Goal: Task Accomplishment & Management: Manage account settings

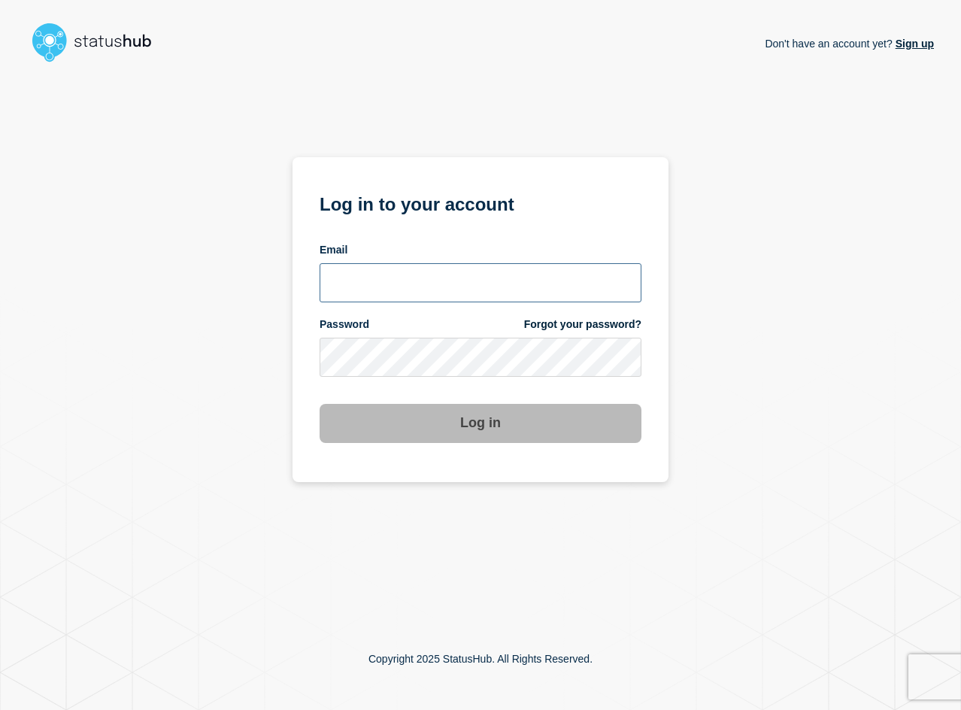
type input "abby@mswipe.ca"
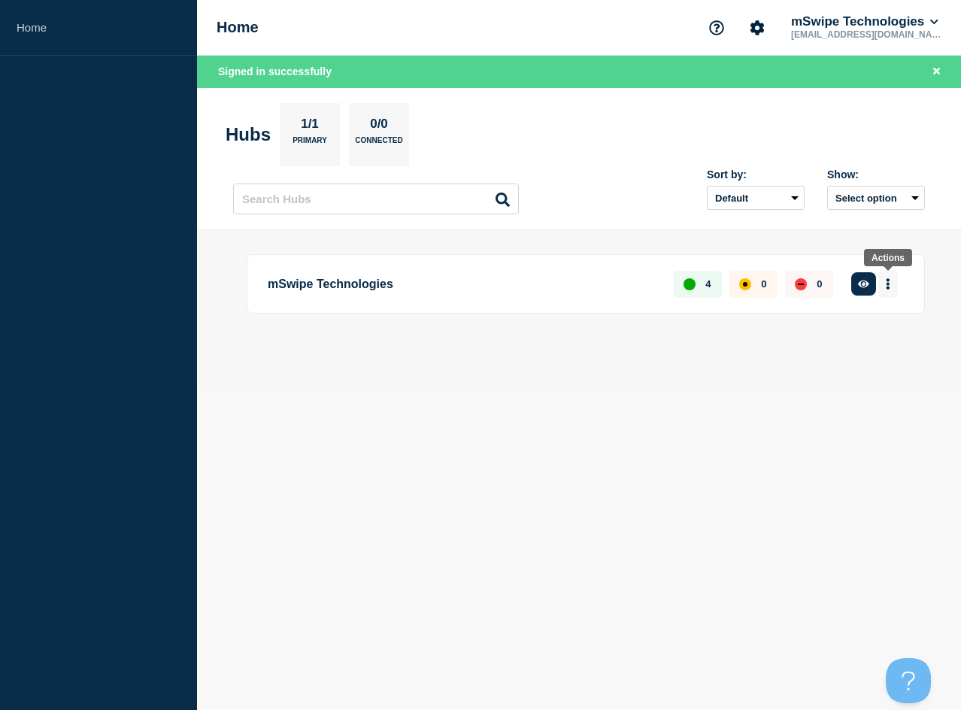
click at [886, 283] on icon "More actions" at bounding box center [888, 283] width 5 height 11
click at [486, 286] on p "mSwipe Technologies" at bounding box center [462, 284] width 389 height 28
click at [397, 291] on p "mSwipe Technologies" at bounding box center [462, 284] width 389 height 28
click at [871, 286] on button "button" at bounding box center [863, 283] width 25 height 23
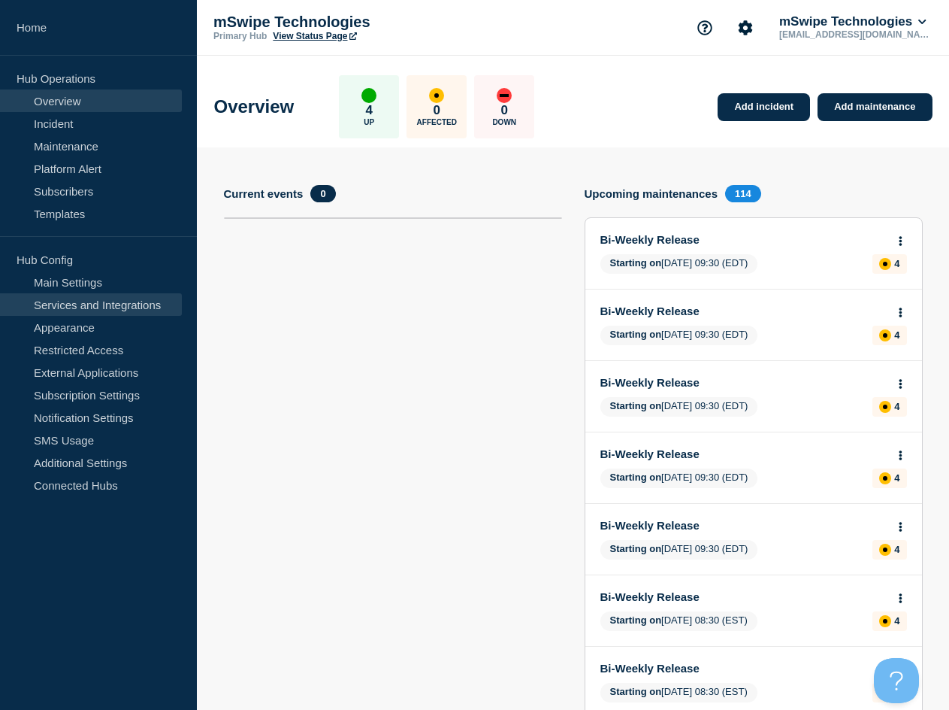
click at [95, 306] on link "Services and Integrations" at bounding box center [91, 304] width 182 height 23
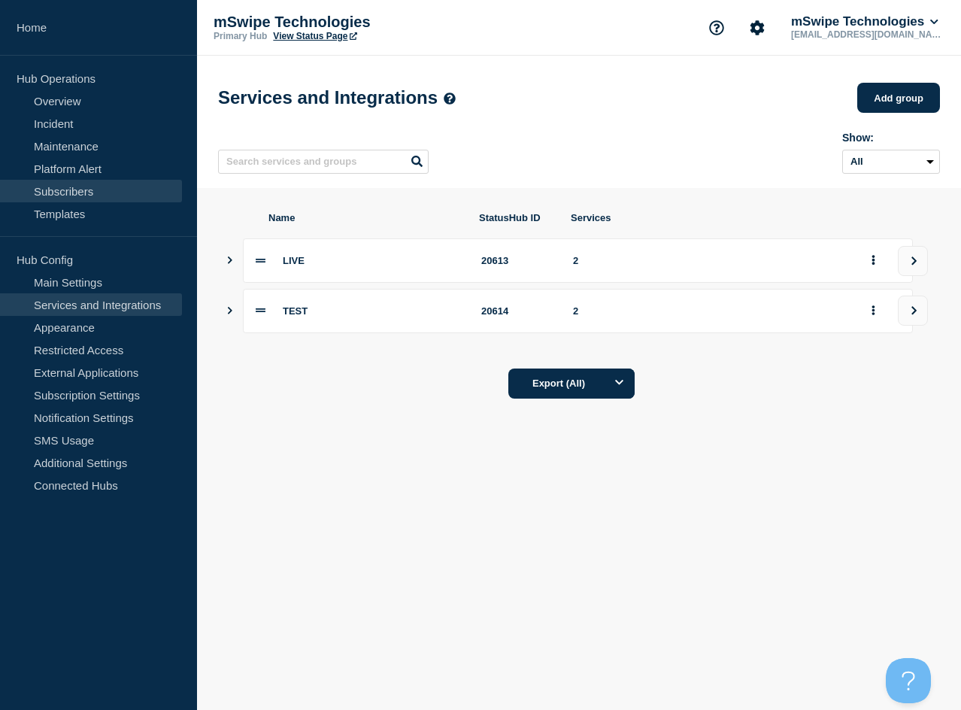
click at [82, 191] on link "Subscribers" at bounding box center [91, 191] width 182 height 23
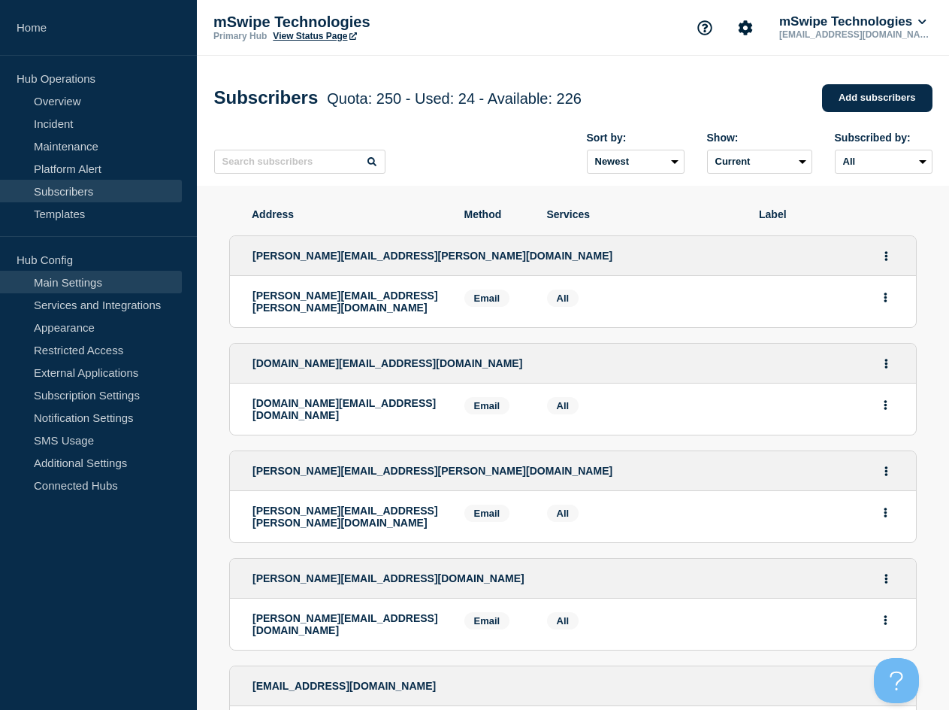
click at [97, 282] on link "Main Settings" at bounding box center [91, 282] width 182 height 23
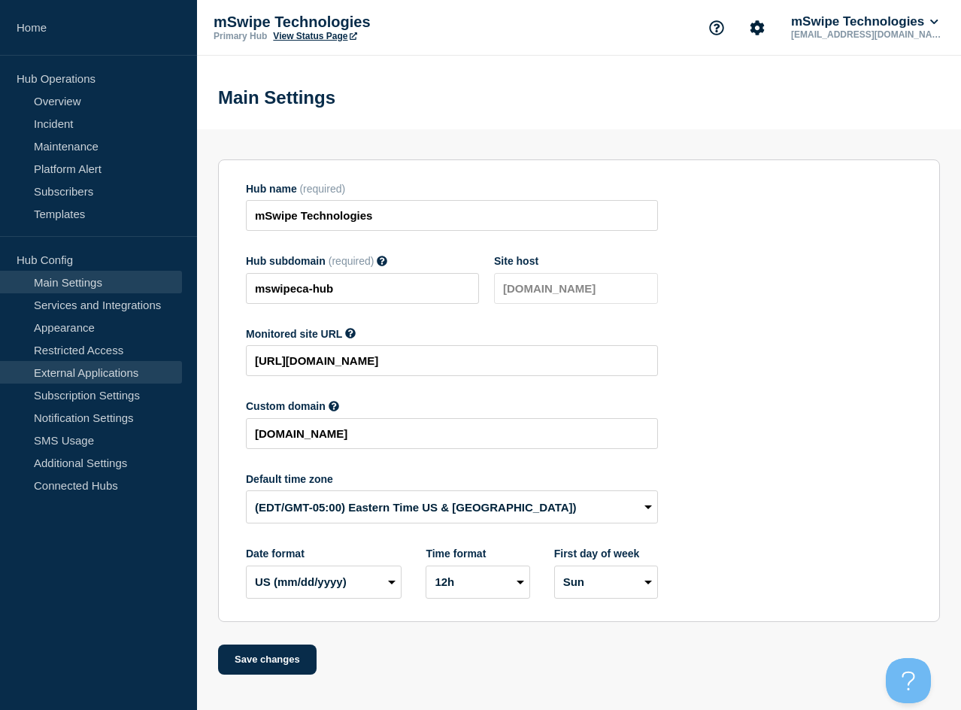
click at [74, 372] on link "External Applications" at bounding box center [91, 372] width 182 height 23
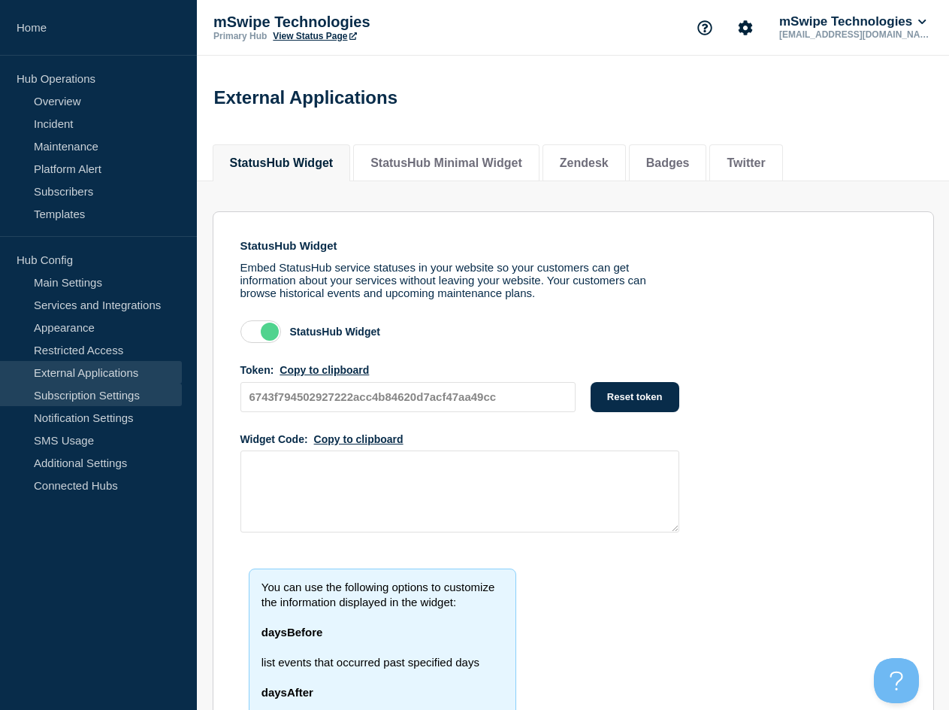
click at [81, 396] on link "Subscription Settings" at bounding box center [91, 394] width 182 height 23
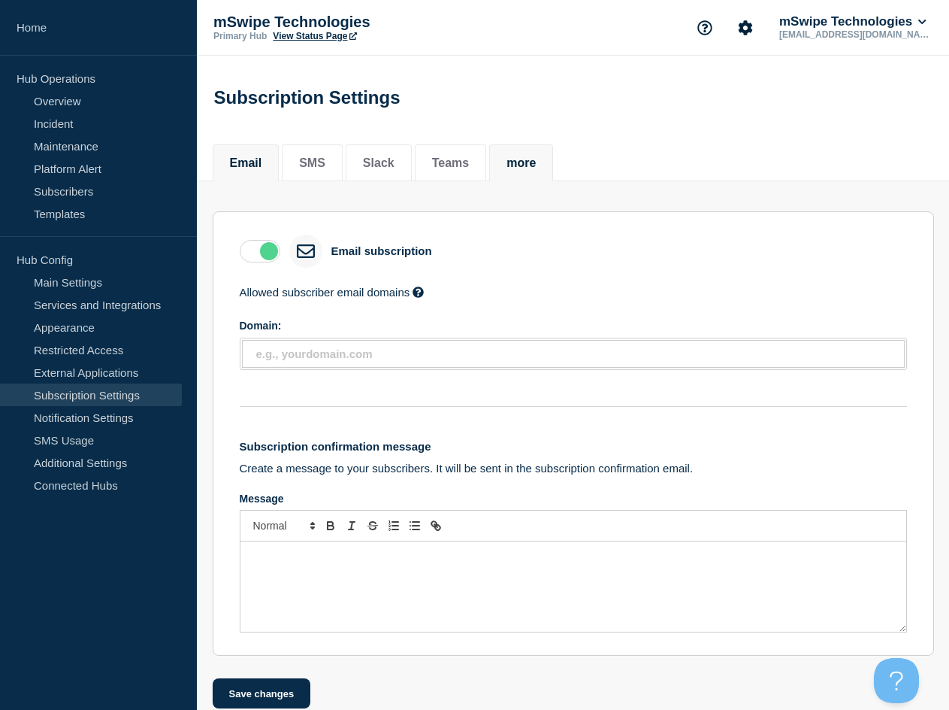
click at [536, 170] on button "more" at bounding box center [521, 163] width 29 height 14
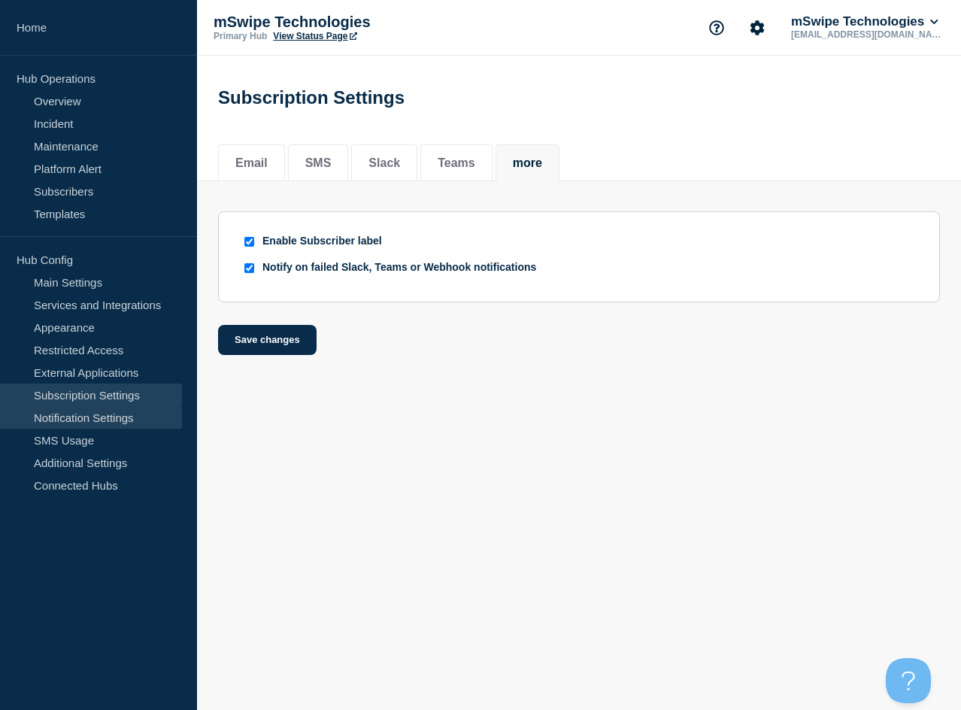
click at [103, 419] on link "Notification Settings" at bounding box center [91, 417] width 182 height 23
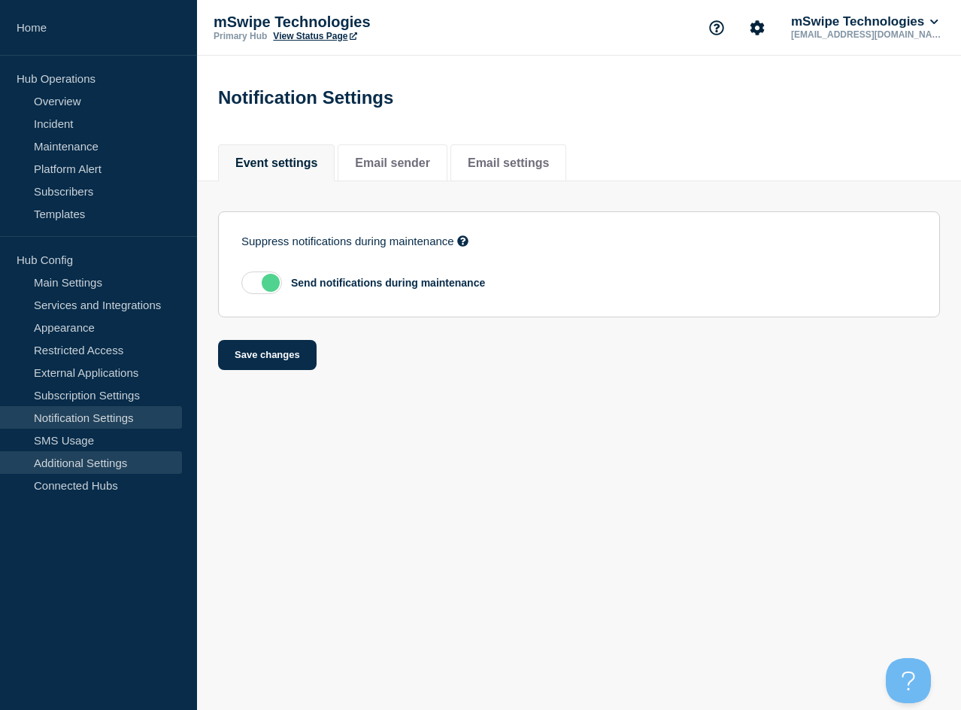
click at [92, 461] on link "Additional Settings" at bounding box center [91, 462] width 182 height 23
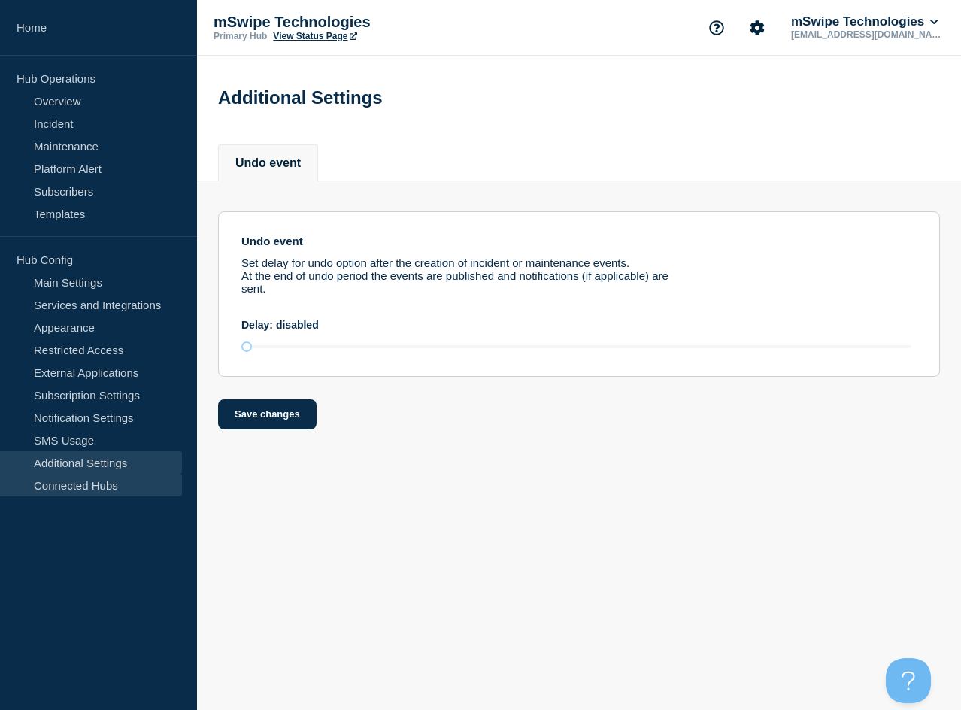
click at [91, 493] on link "Connected Hubs" at bounding box center [91, 485] width 182 height 23
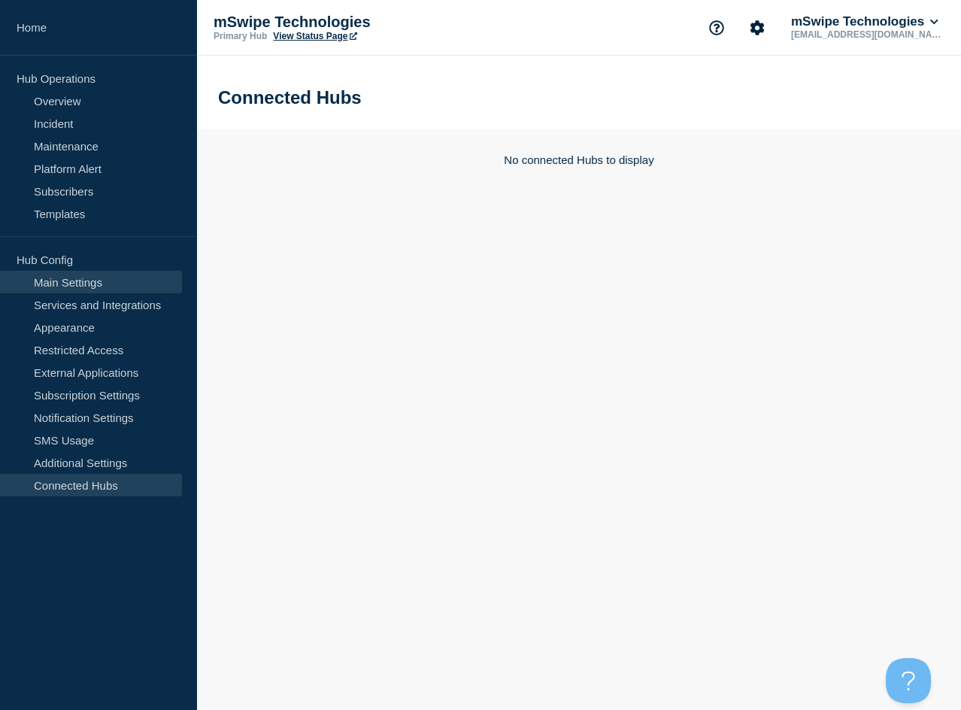
click at [80, 282] on link "Main Settings" at bounding box center [91, 282] width 182 height 23
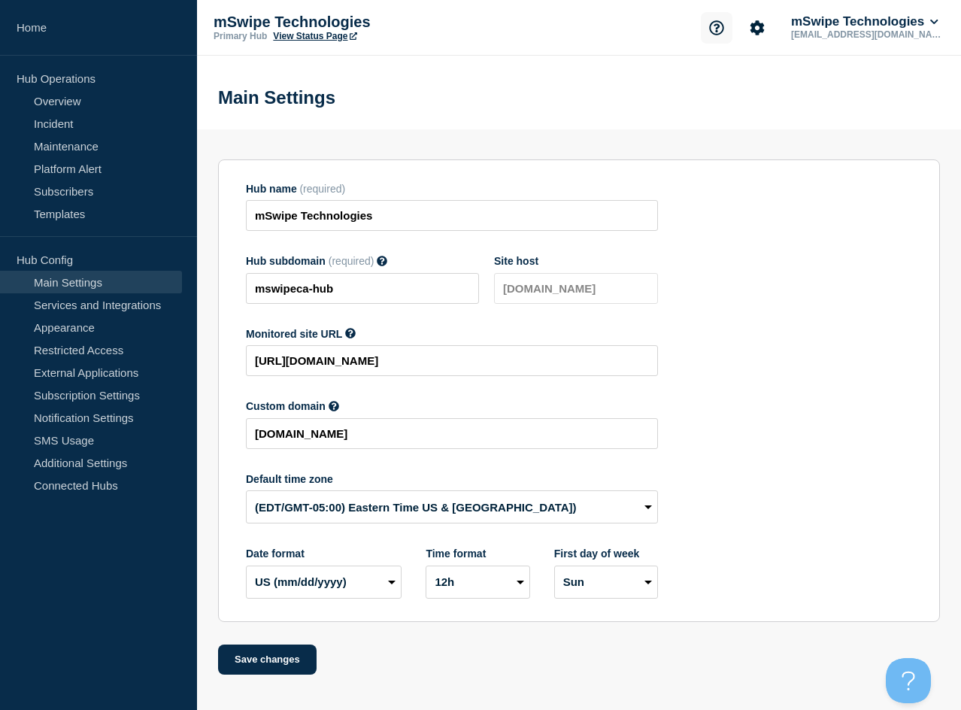
click at [717, 28] on icon "Support" at bounding box center [716, 27] width 14 height 14
click at [725, 107] on link "API Documentation" at bounding box center [720, 107] width 97 height 13
click at [61, 89] on link "Overview" at bounding box center [91, 100] width 182 height 23
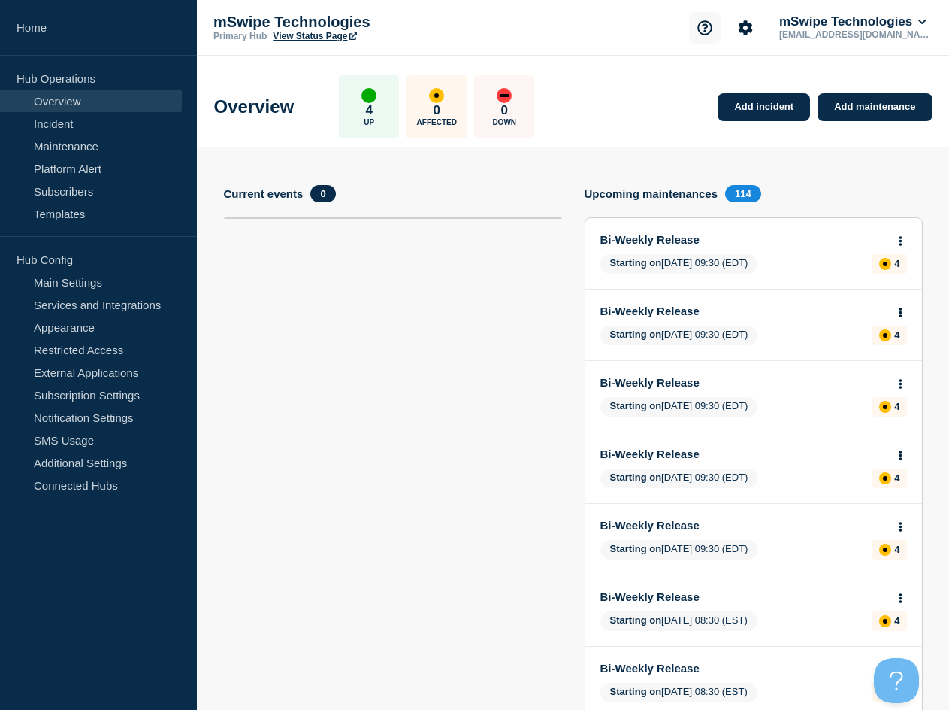
click at [702, 28] on icon "Support" at bounding box center [705, 27] width 15 height 15
click at [92, 301] on link "Services and Integrations" at bounding box center [91, 304] width 182 height 23
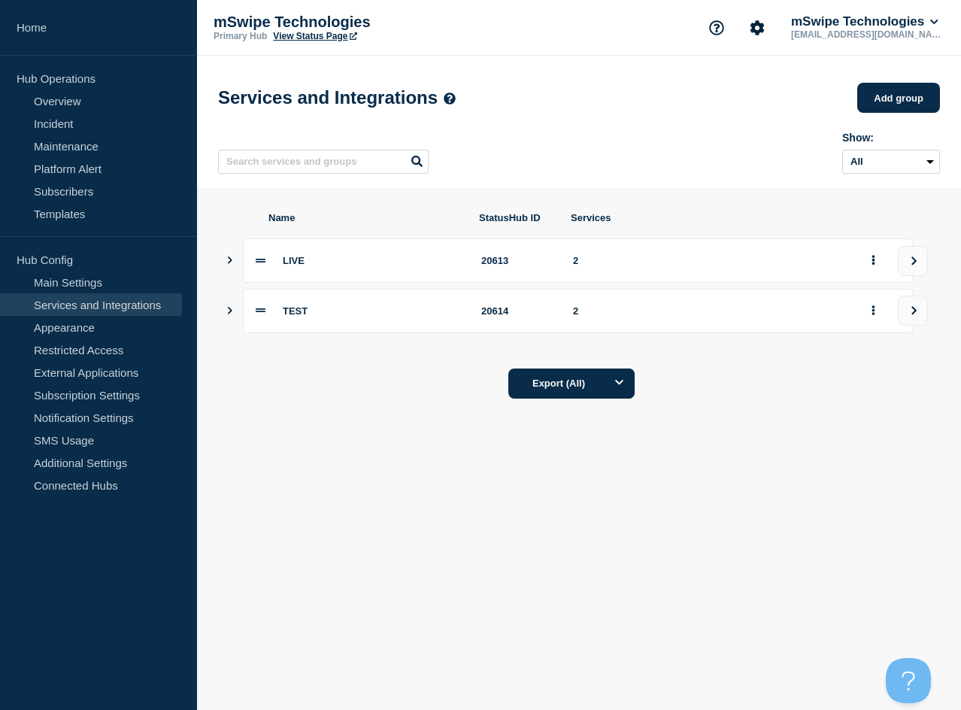
click at [842, 32] on p "[EMAIL_ADDRESS][DOMAIN_NAME]" at bounding box center [866, 34] width 156 height 11
click at [936, 19] on icon at bounding box center [934, 21] width 8 height 9
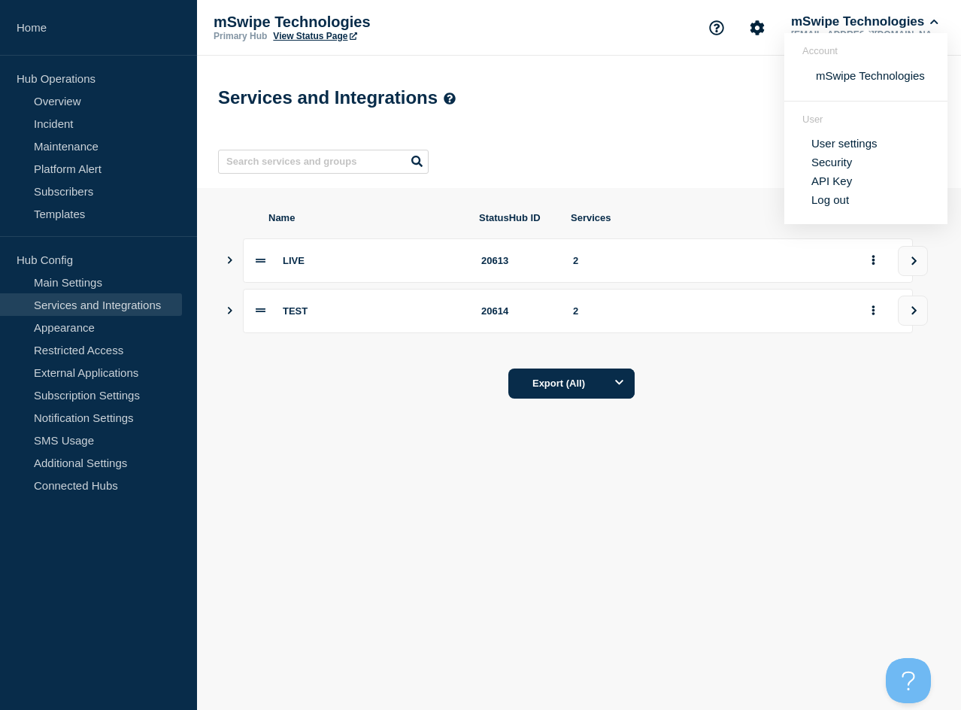
click at [839, 180] on link "API Key" at bounding box center [831, 180] width 41 height 13
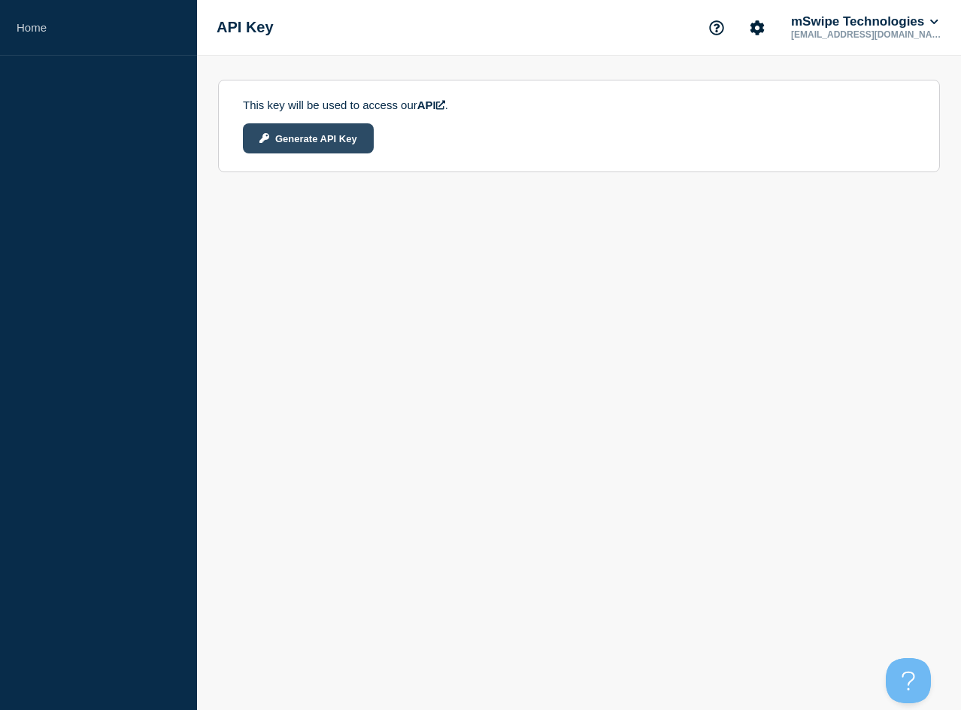
click at [335, 144] on button "Generate API Key" at bounding box center [308, 138] width 131 height 30
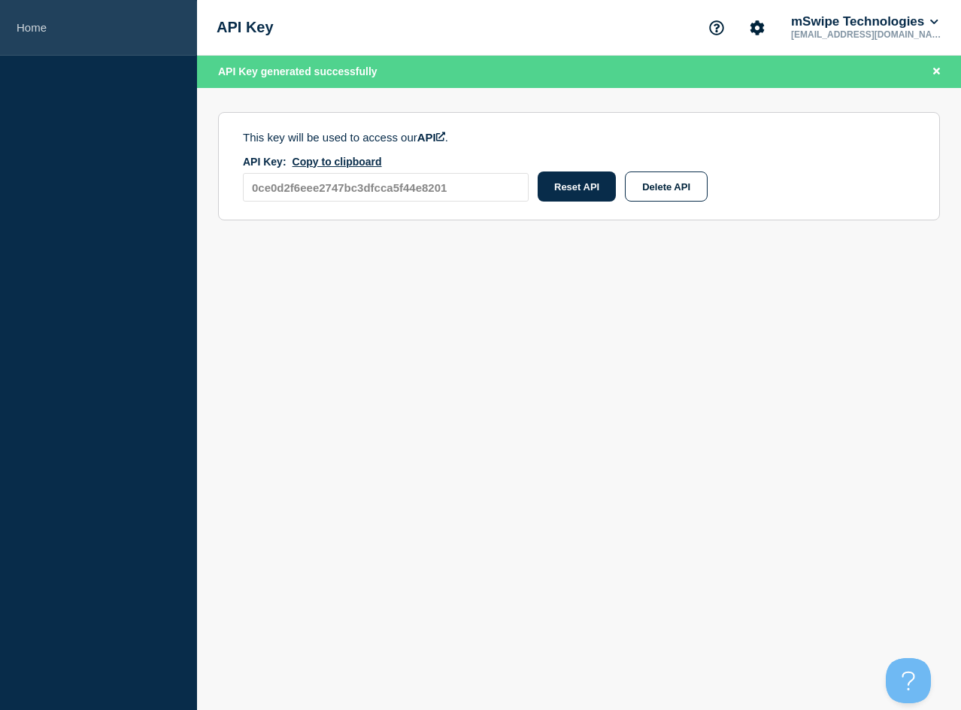
click at [43, 29] on link "Home" at bounding box center [98, 28] width 197 height 56
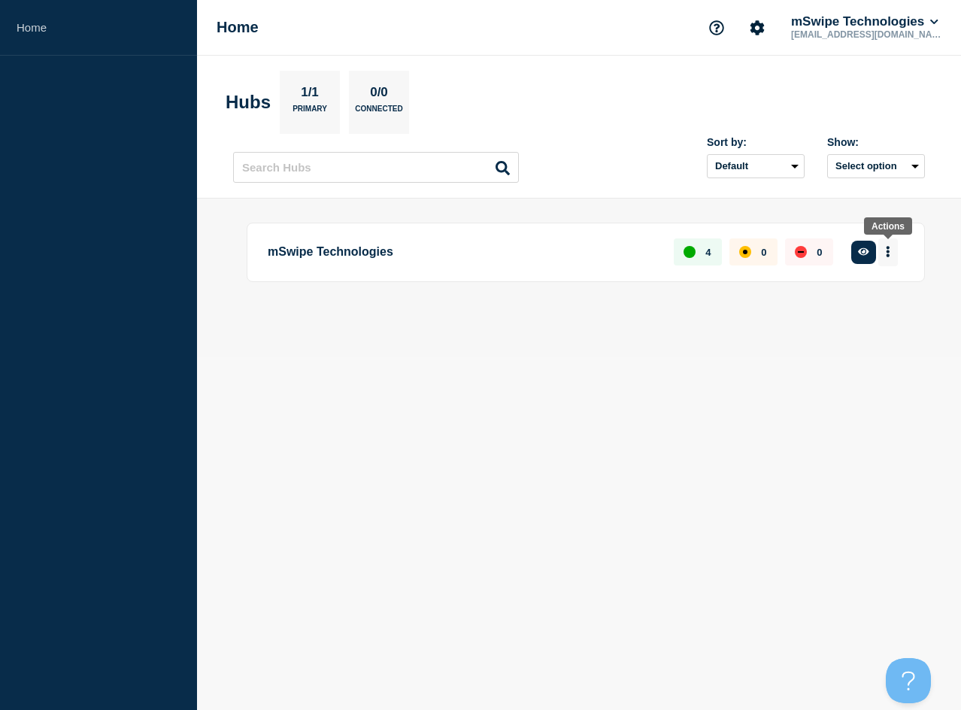
click at [883, 254] on button "More actions" at bounding box center [888, 252] width 20 height 28
click at [871, 259] on button "button" at bounding box center [863, 252] width 25 height 23
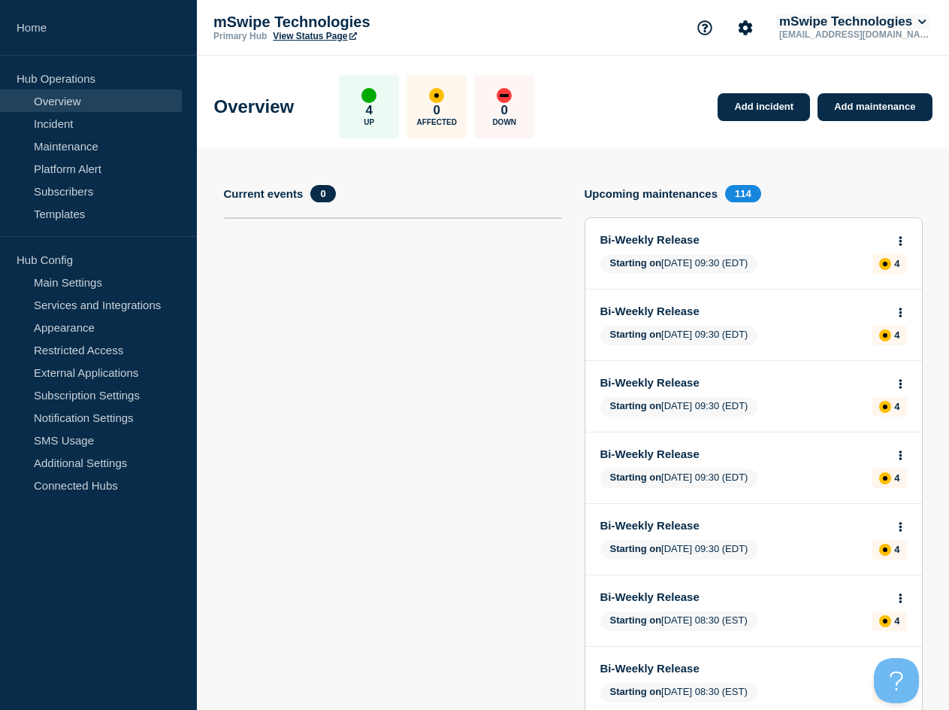
click at [865, 24] on button "mSwipe Technologies" at bounding box center [853, 21] width 153 height 15
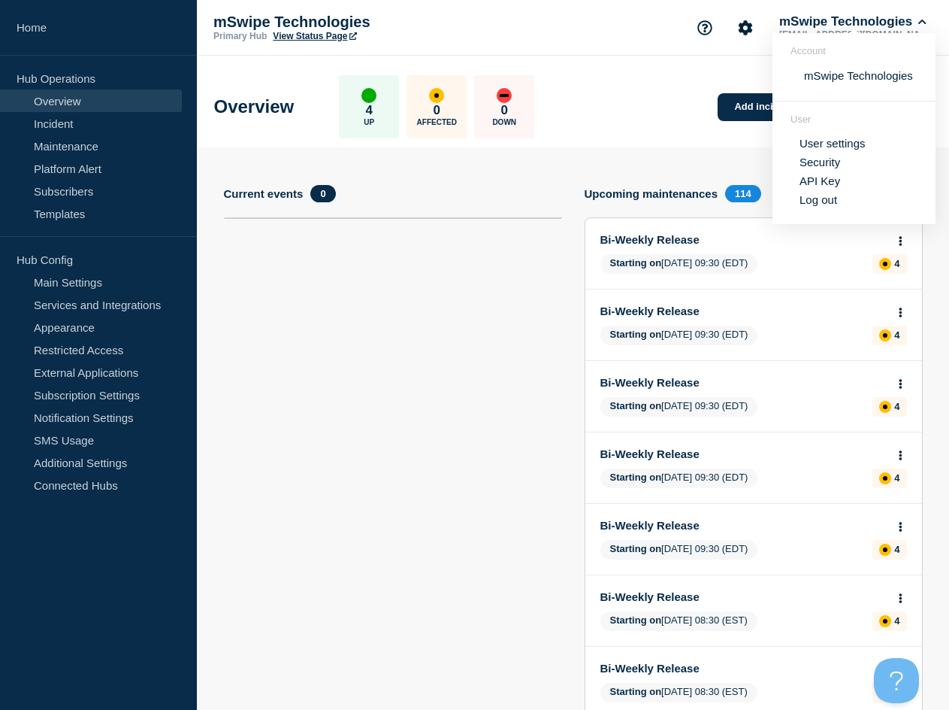
click at [835, 177] on link "API Key" at bounding box center [820, 180] width 41 height 13
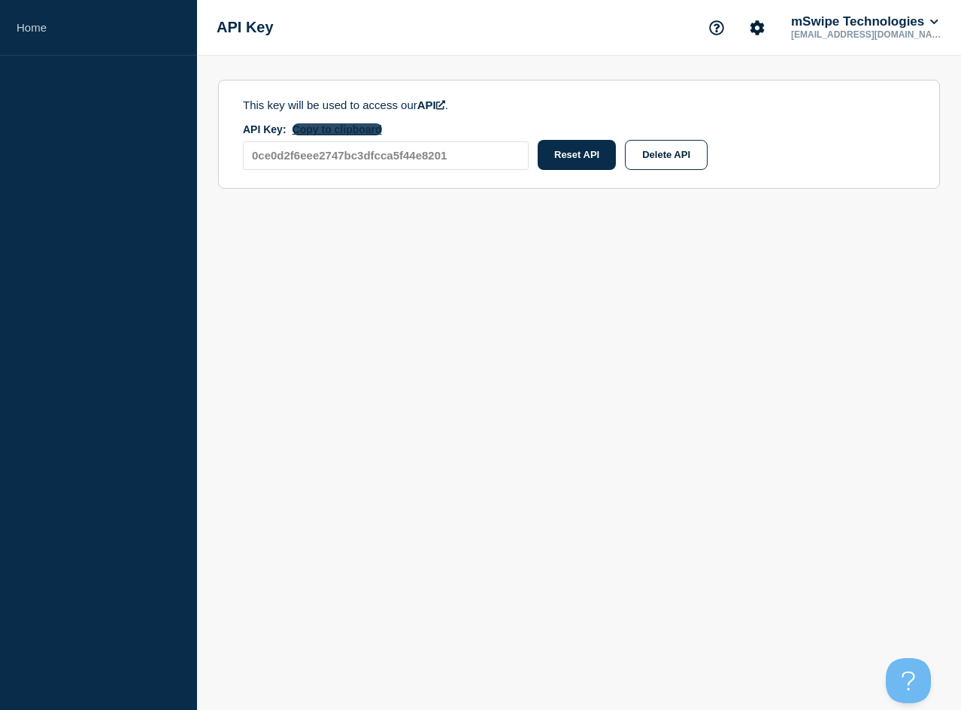
click at [331, 134] on button "Copy to clipboard" at bounding box center [336, 129] width 89 height 12
click at [846, 28] on button "mSwipe Technologies" at bounding box center [864, 21] width 153 height 15
click at [837, 144] on link "User settings" at bounding box center [844, 143] width 66 height 13
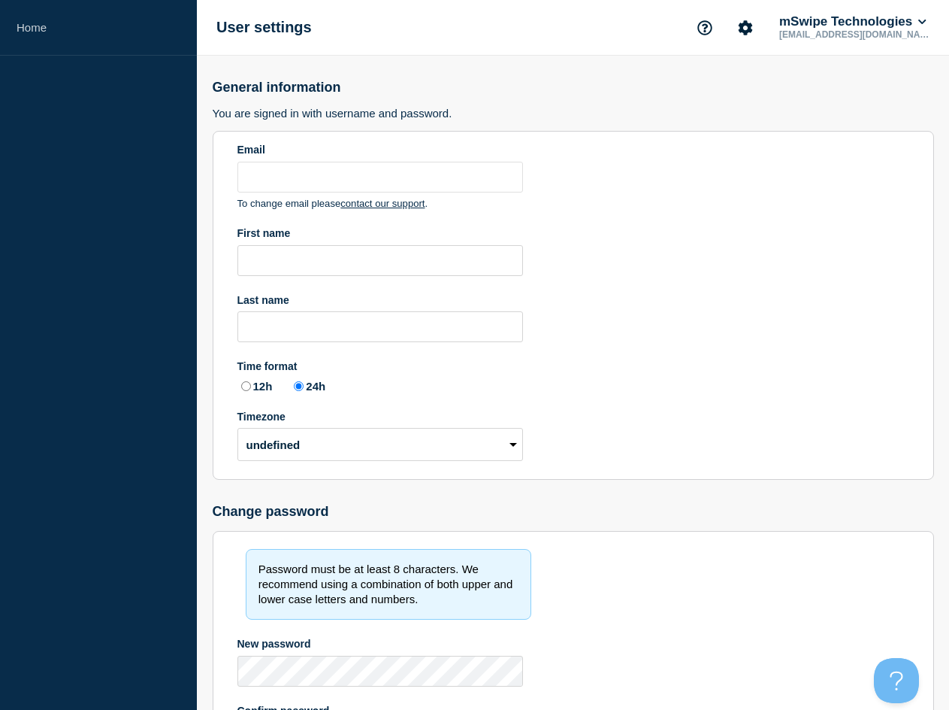
type input "[EMAIL_ADDRESS][DOMAIN_NAME]"
radio input "true"
select select "hub"
click at [826, 30] on p "[EMAIL_ADDRESS][DOMAIN_NAME]" at bounding box center [855, 34] width 156 height 11
click at [740, 32] on icon "Account settings" at bounding box center [746, 27] width 14 height 14
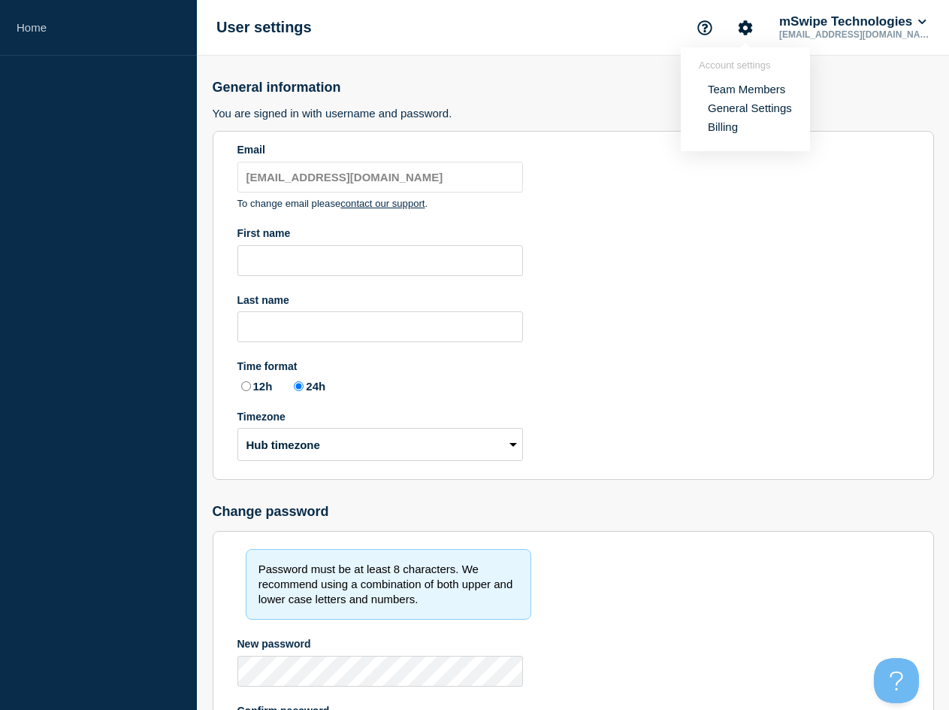
click at [750, 109] on link "General Settings" at bounding box center [750, 107] width 84 height 13
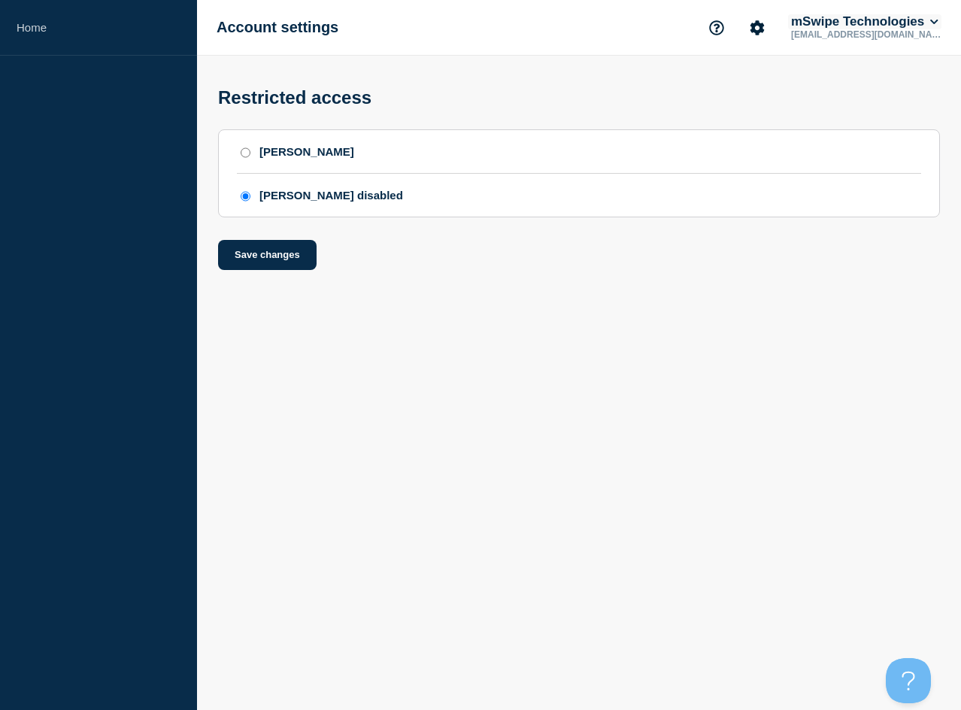
click at [795, 27] on button "mSwipe Technologies" at bounding box center [864, 21] width 153 height 15
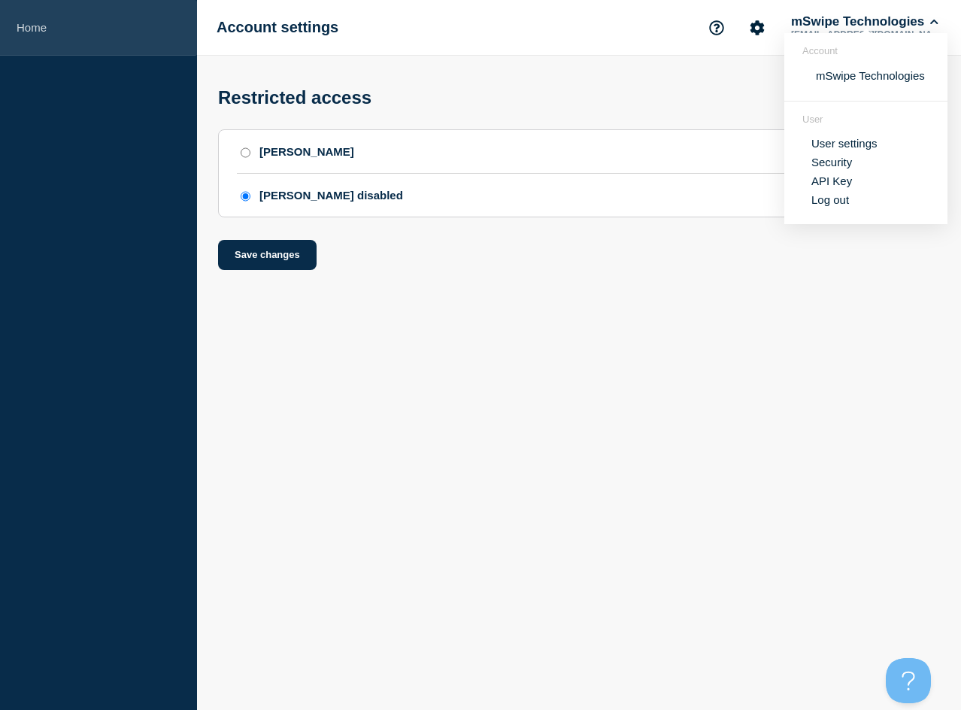
click at [52, 27] on link "Home" at bounding box center [98, 28] width 197 height 56
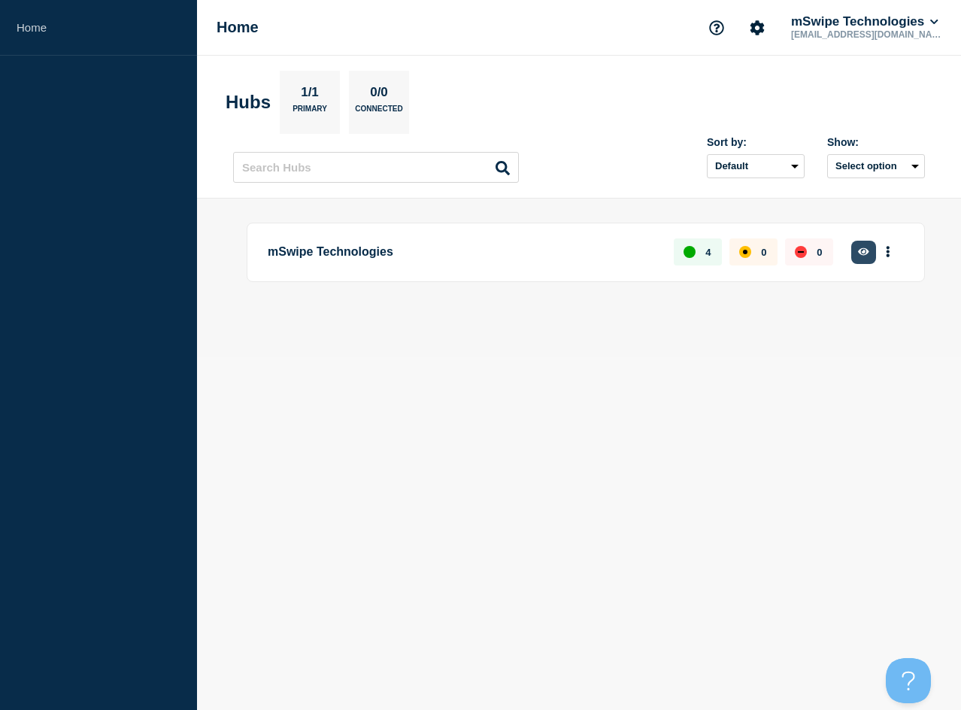
click at [863, 247] on icon "button" at bounding box center [863, 252] width 11 height 10
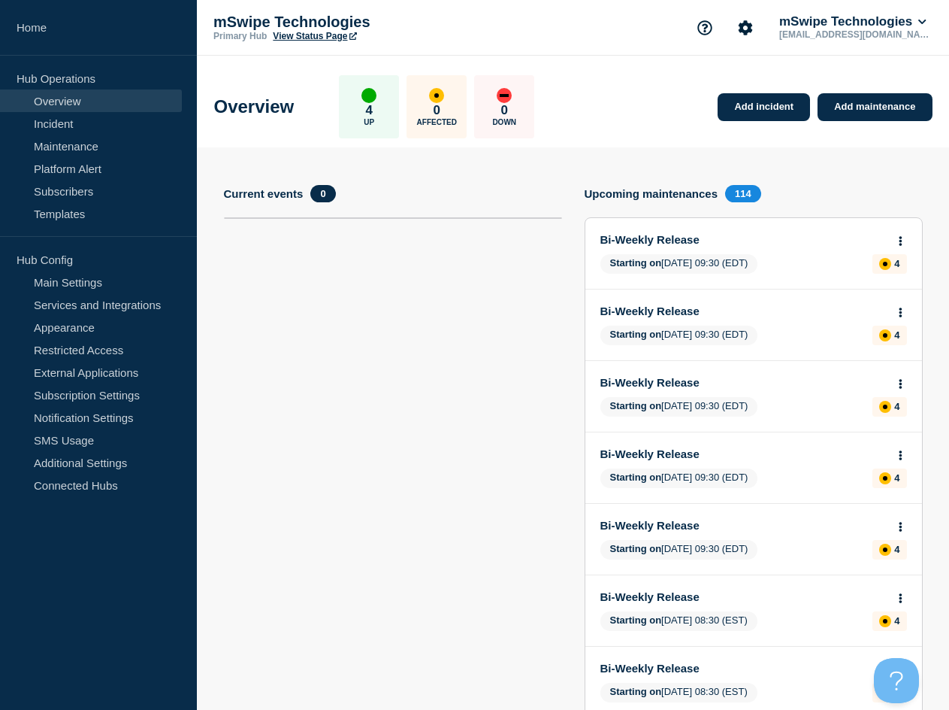
click at [316, 31] on link "View Status Page" at bounding box center [314, 36] width 83 height 11
click at [744, 29] on icon "Account settings" at bounding box center [745, 27] width 15 height 15
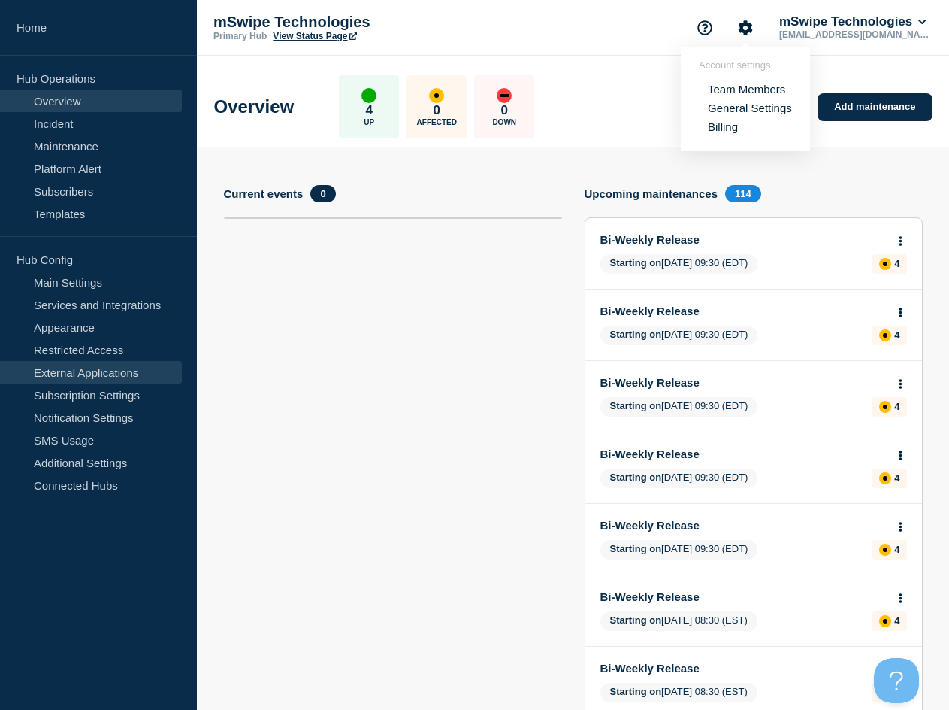
click at [77, 366] on link "External Applications" at bounding box center [91, 372] width 182 height 23
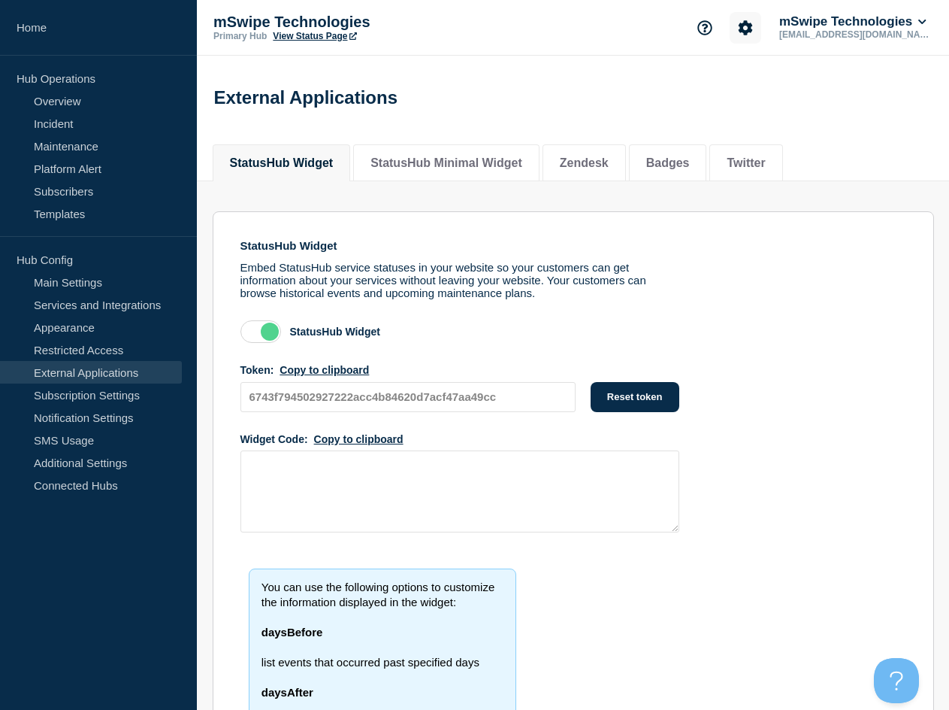
click at [759, 32] on button "Account settings" at bounding box center [746, 28] width 32 height 32
click at [820, 35] on p "[EMAIL_ADDRESS][DOMAIN_NAME]" at bounding box center [855, 34] width 156 height 11
click at [850, 26] on button "mSwipe Technologies" at bounding box center [853, 21] width 153 height 15
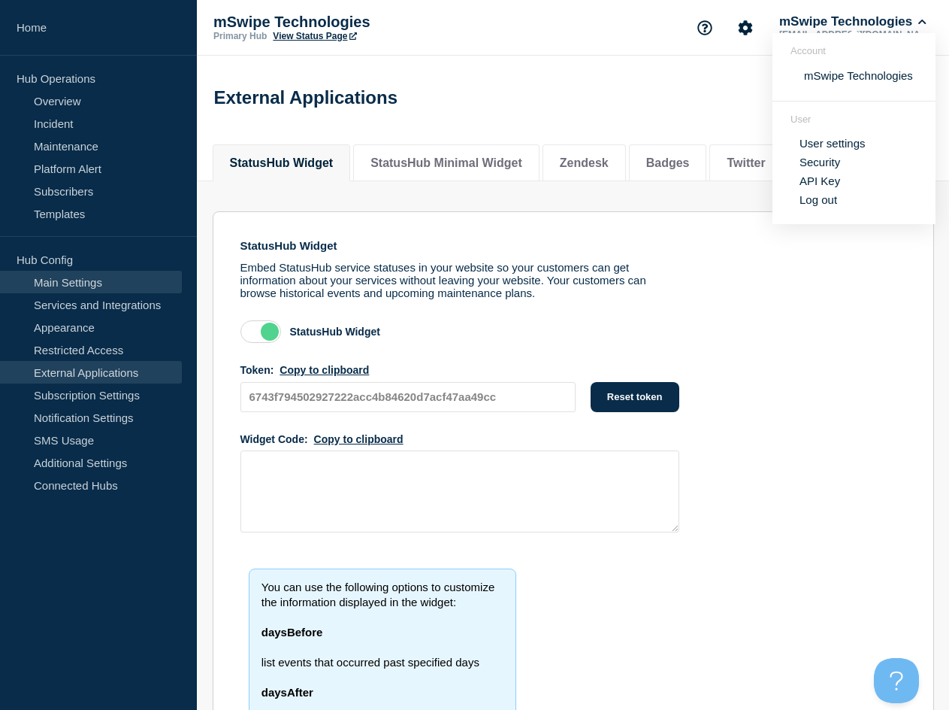
click at [65, 288] on link "Main Settings" at bounding box center [91, 282] width 182 height 23
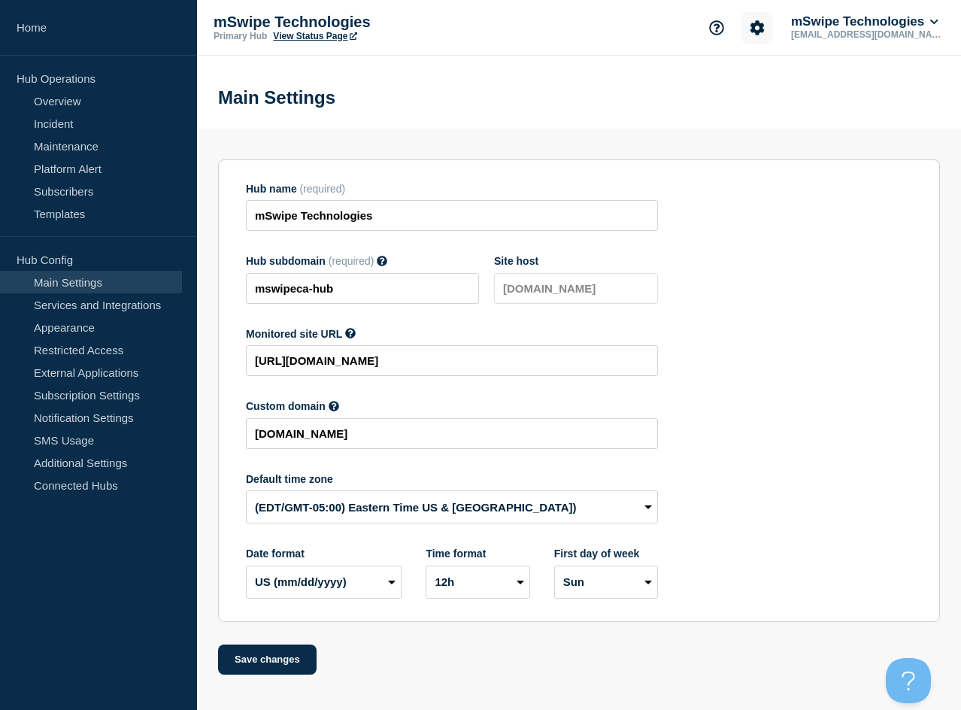
click at [765, 29] on button "Account settings" at bounding box center [757, 28] width 32 height 32
click at [716, 23] on icon "Support" at bounding box center [716, 27] width 15 height 15
click at [698, 107] on link "API Documentation" at bounding box center [720, 107] width 97 height 13
click at [62, 195] on link "Subscribers" at bounding box center [91, 191] width 182 height 23
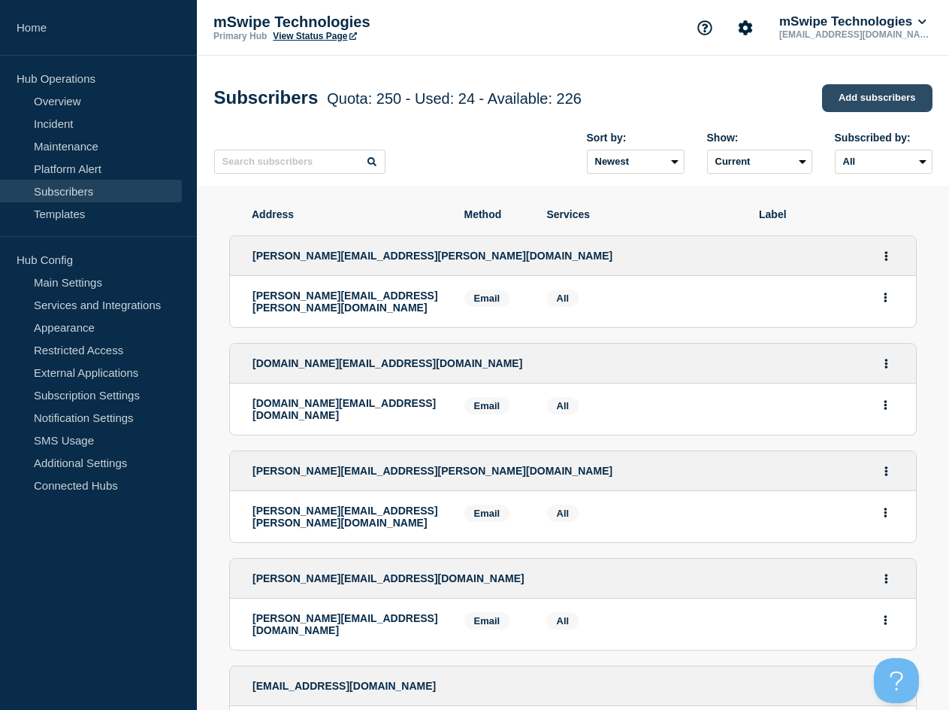
click at [901, 101] on link "Add subscribers" at bounding box center [877, 98] width 111 height 28
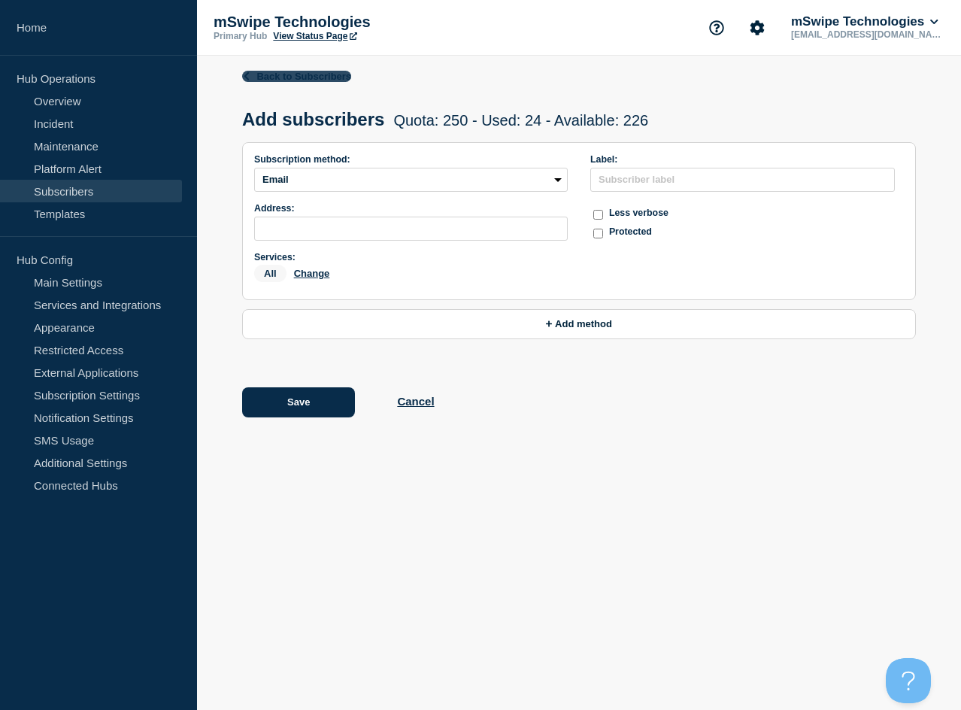
click at [304, 80] on link "Back to Subscribers" at bounding box center [296, 76] width 109 height 11
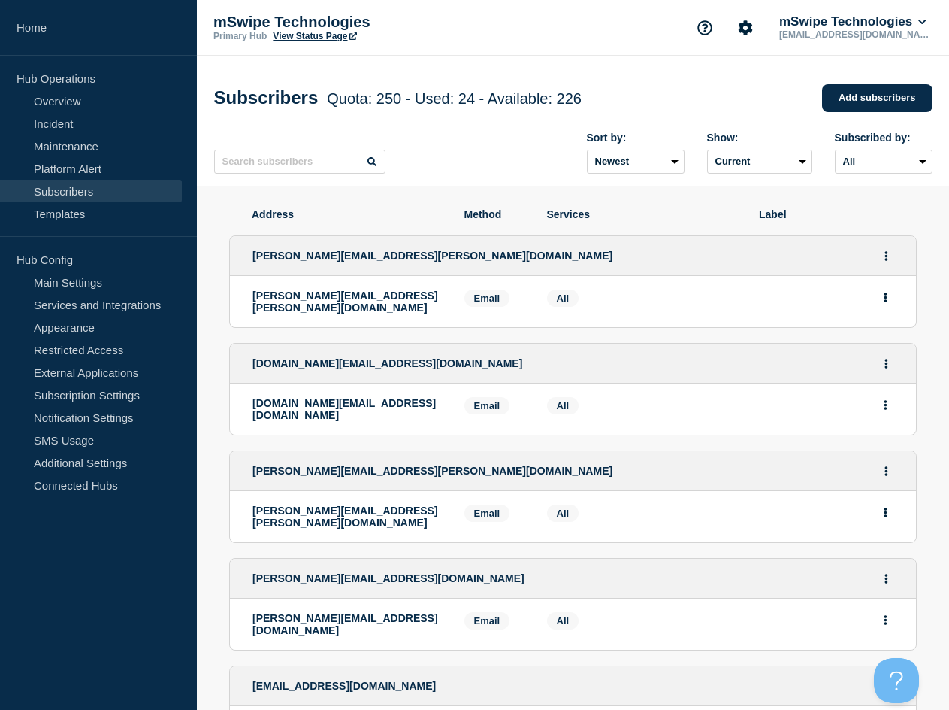
click at [126, 190] on link "Subscribers" at bounding box center [91, 191] width 182 height 23
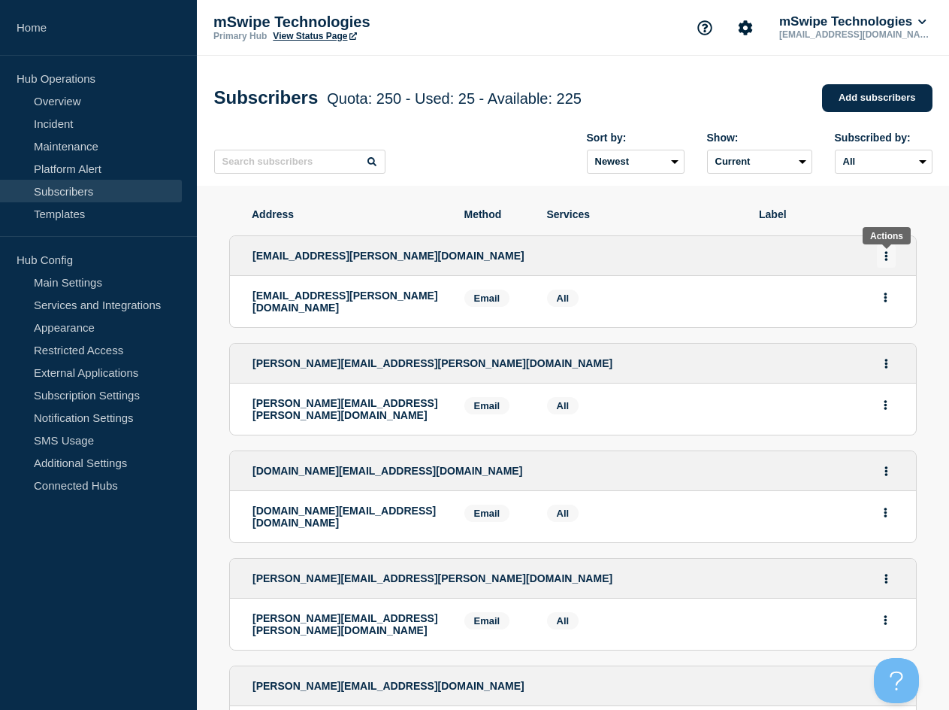
click at [890, 254] on button "Actions" at bounding box center [886, 255] width 19 height 23
click at [889, 323] on button "Delete" at bounding box center [887, 318] width 29 height 11
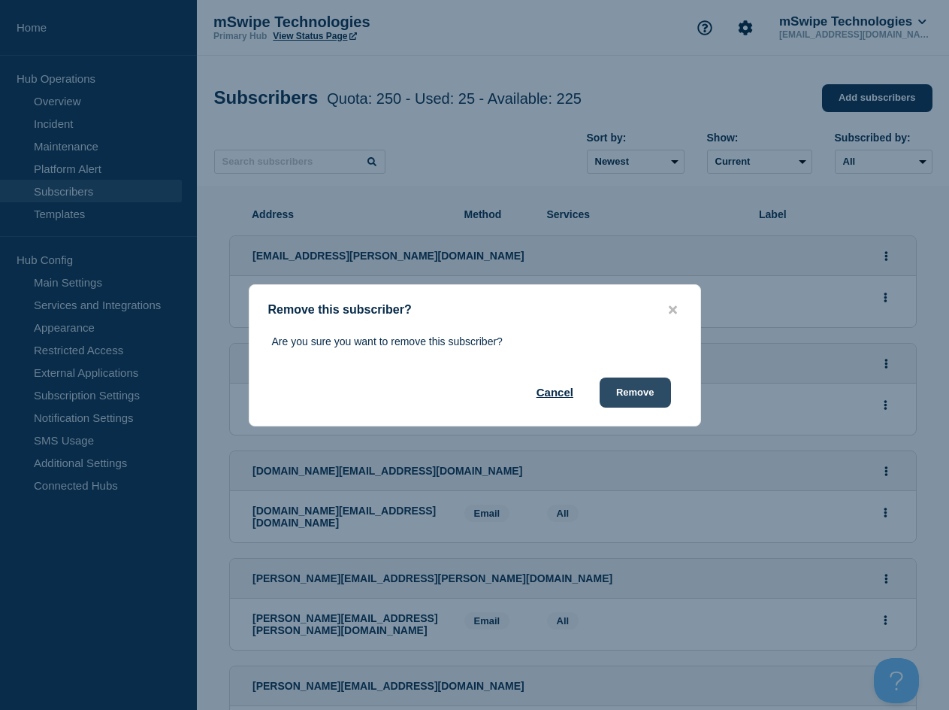
click at [634, 392] on button "Remove" at bounding box center [635, 392] width 71 height 30
